Goal: Browse casually

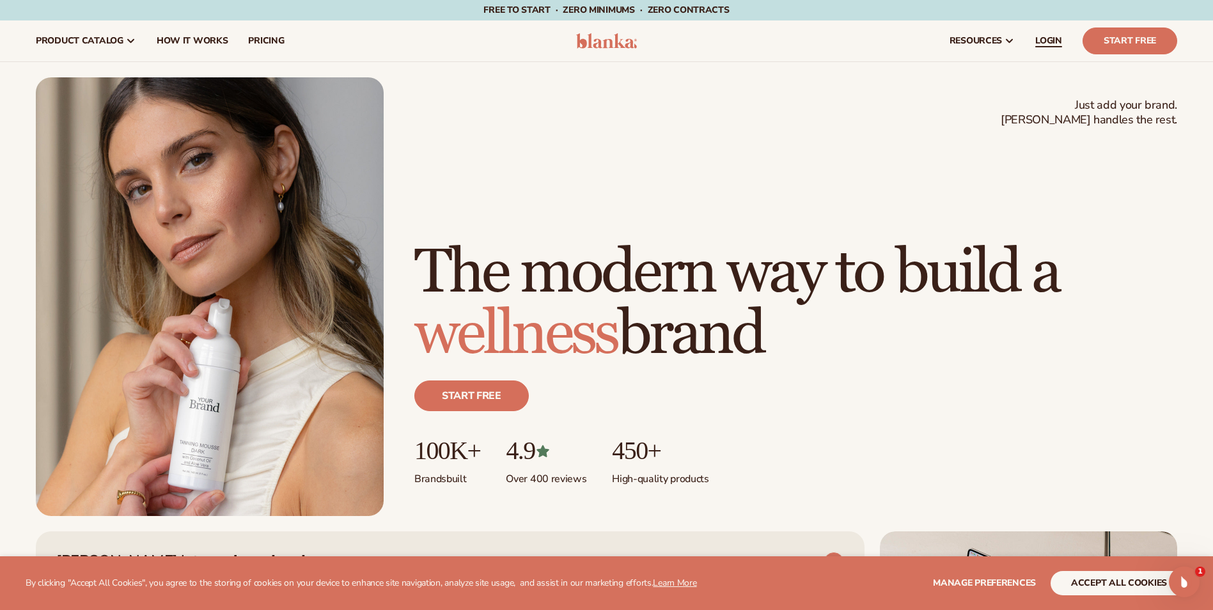
click at [1051, 43] on span "LOGIN" at bounding box center [1048, 41] width 27 height 10
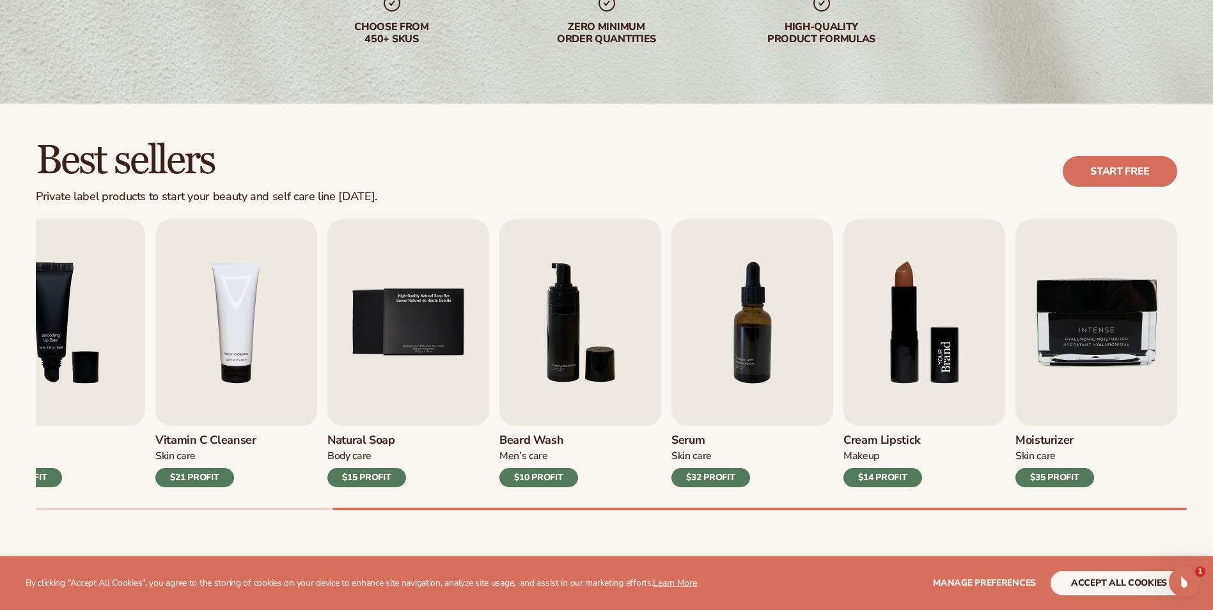
click at [910, 342] on img "8 / 9" at bounding box center [924, 322] width 162 height 206
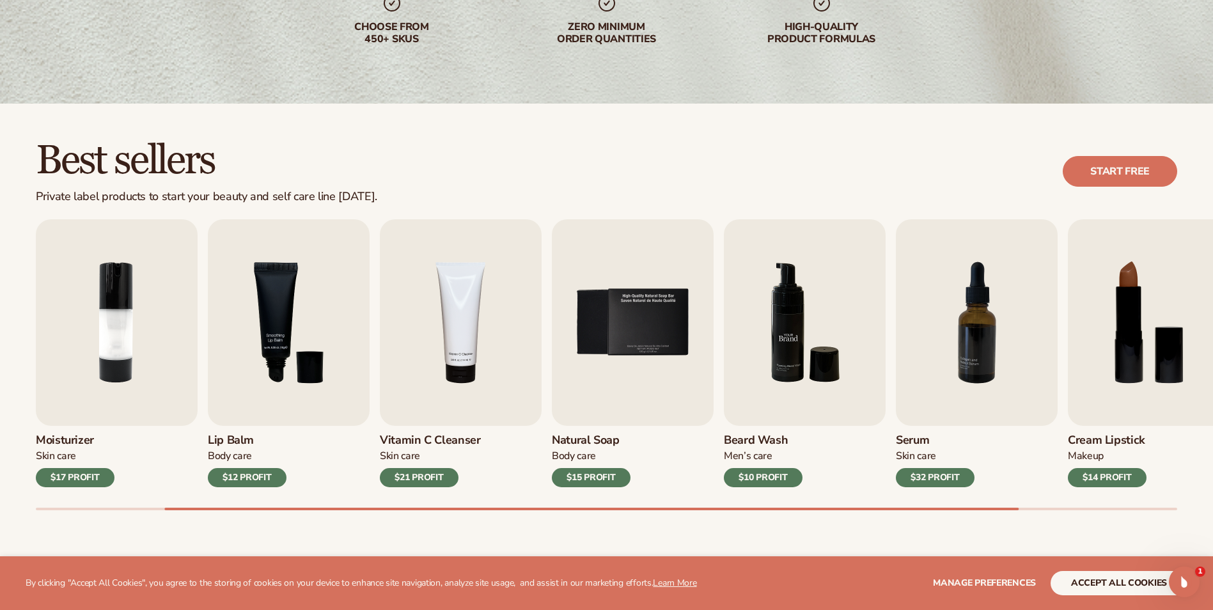
click at [786, 414] on img "6 / 9" at bounding box center [805, 322] width 162 height 206
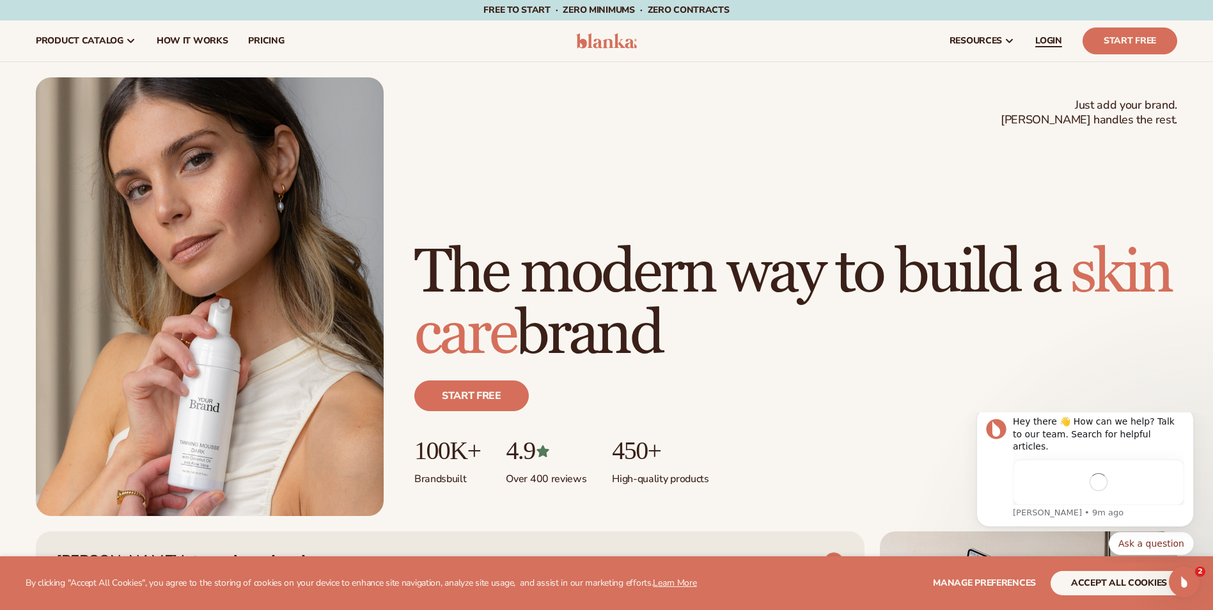
click at [1046, 36] on span "LOGIN" at bounding box center [1048, 41] width 27 height 10
